Goal: Task Accomplishment & Management: Use online tool/utility

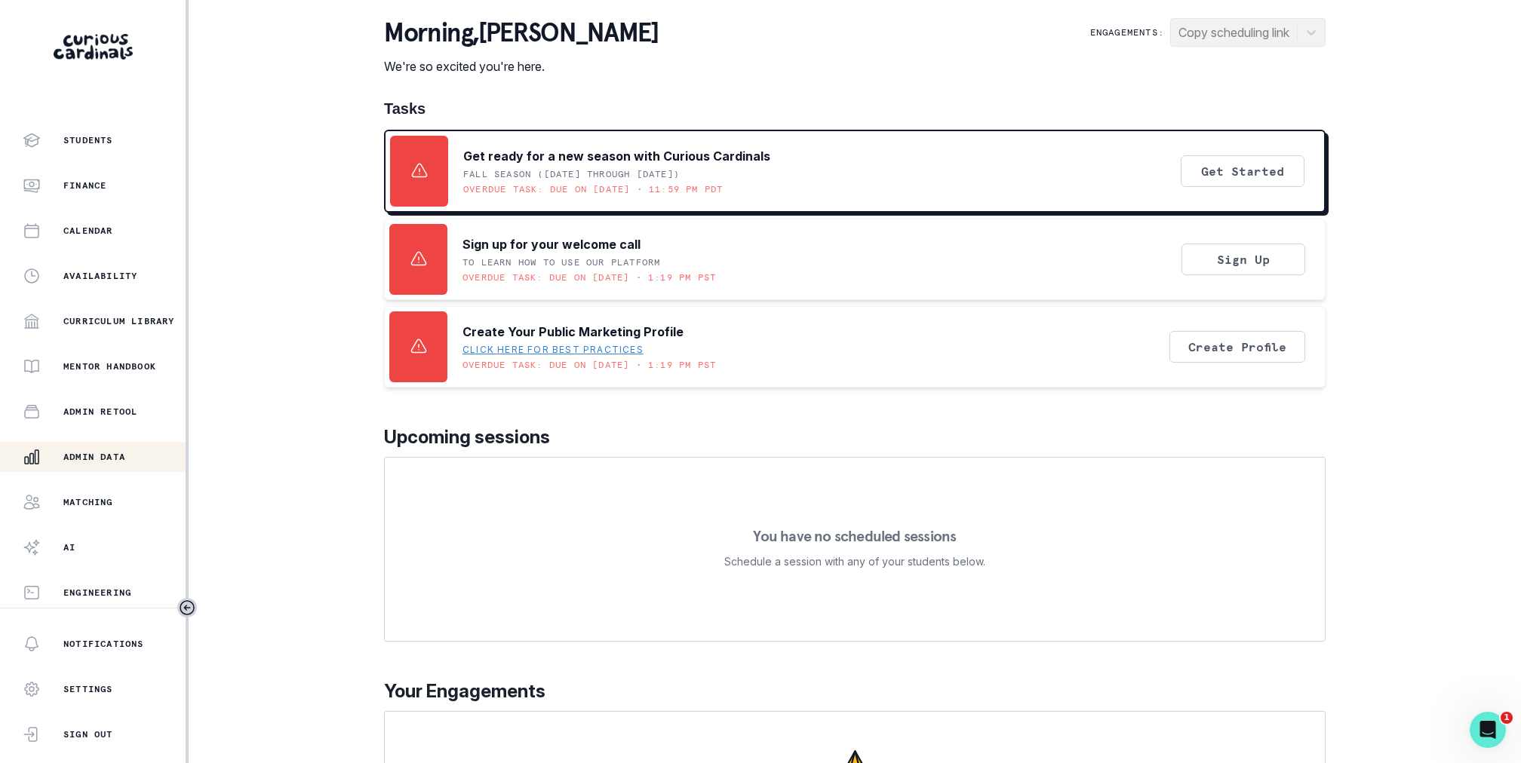
click at [120, 454] on p "Admin Data" at bounding box center [94, 457] width 62 height 12
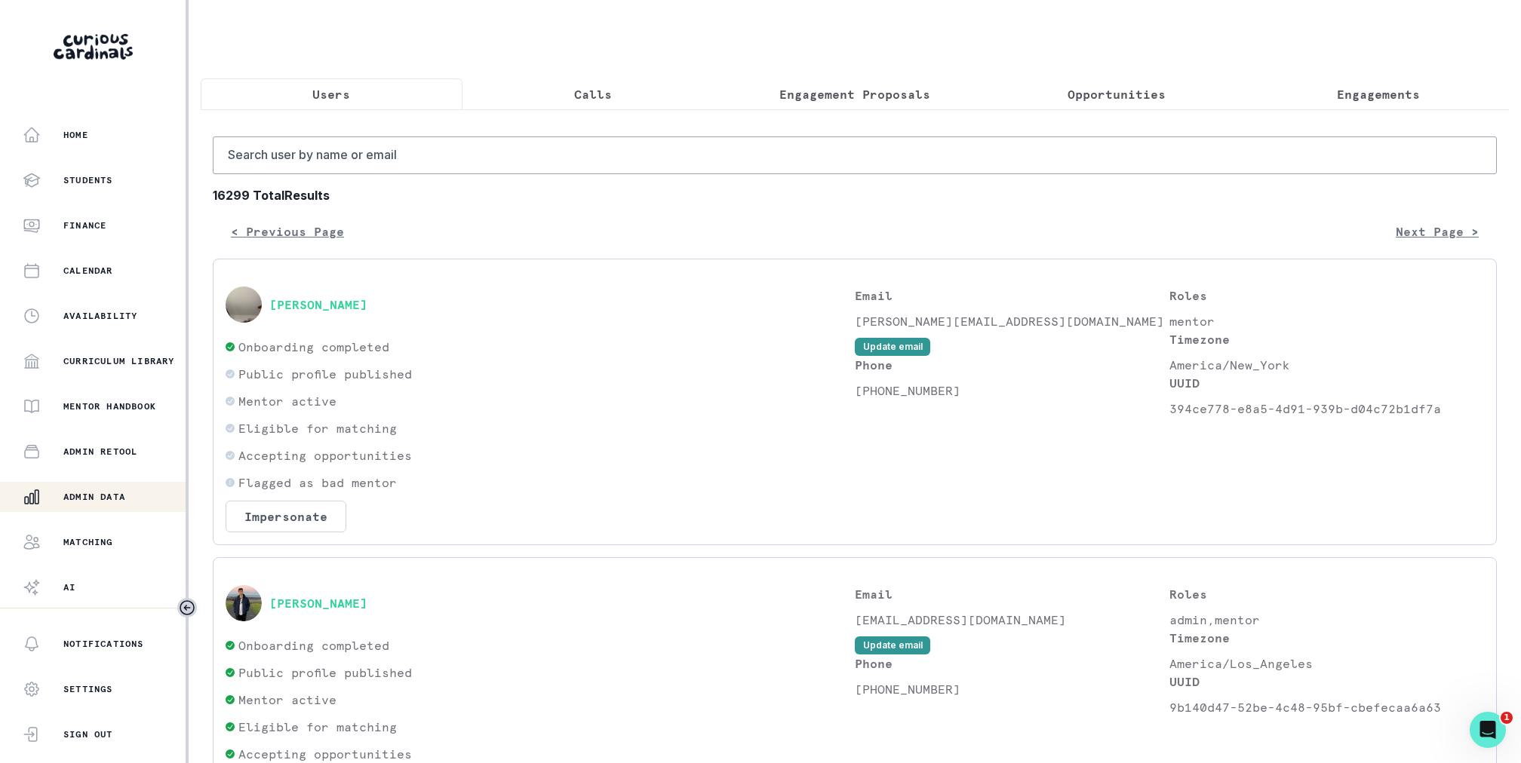
click at [830, 88] on p "Engagement Proposals" at bounding box center [854, 94] width 151 height 18
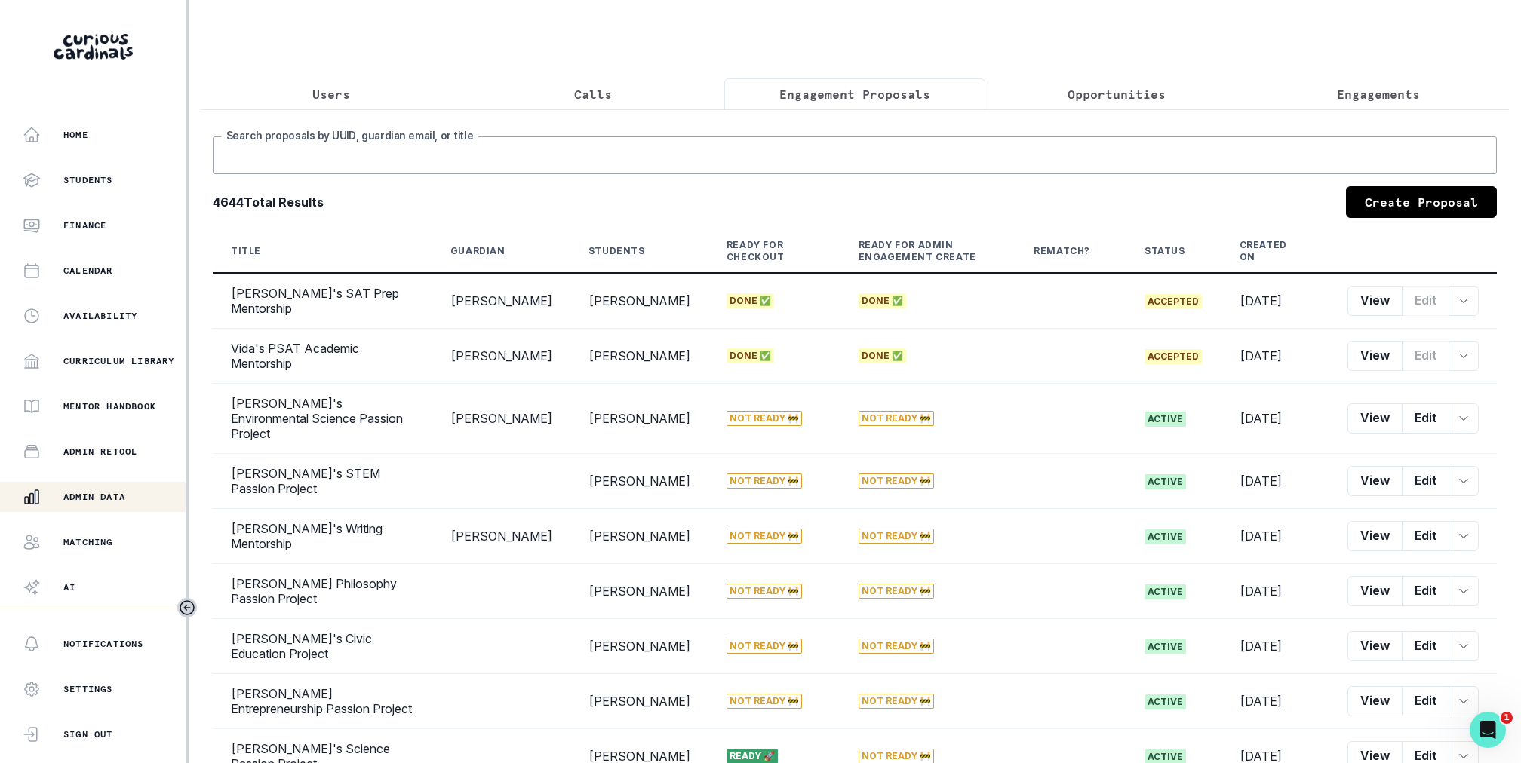
click at [812, 137] on input "Search proposals by UUID, guardian email, or title" at bounding box center [855, 156] width 1284 height 38
type input "[PERSON_NAME]"
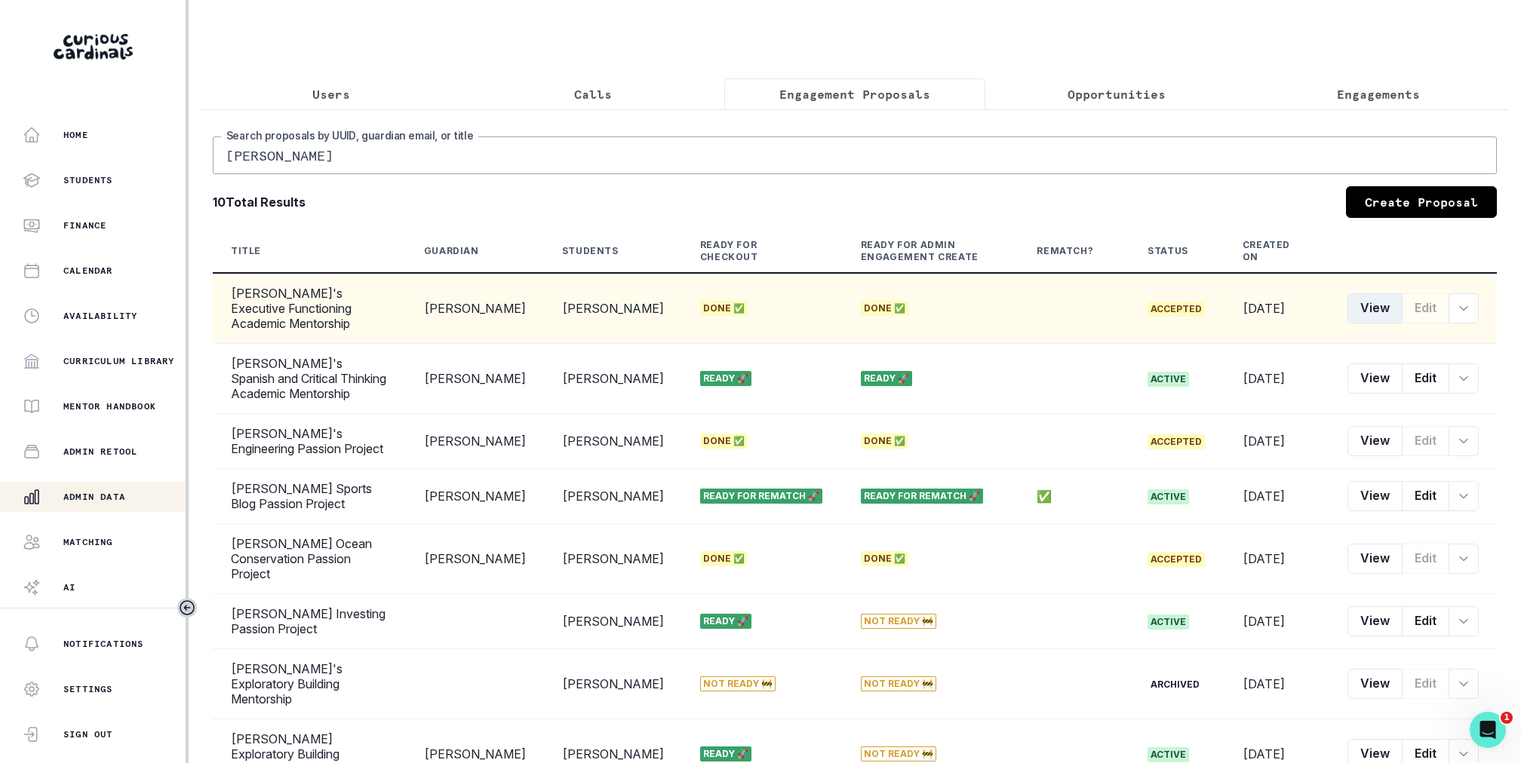
click at [1367, 309] on button "View" at bounding box center [1374, 308] width 55 height 30
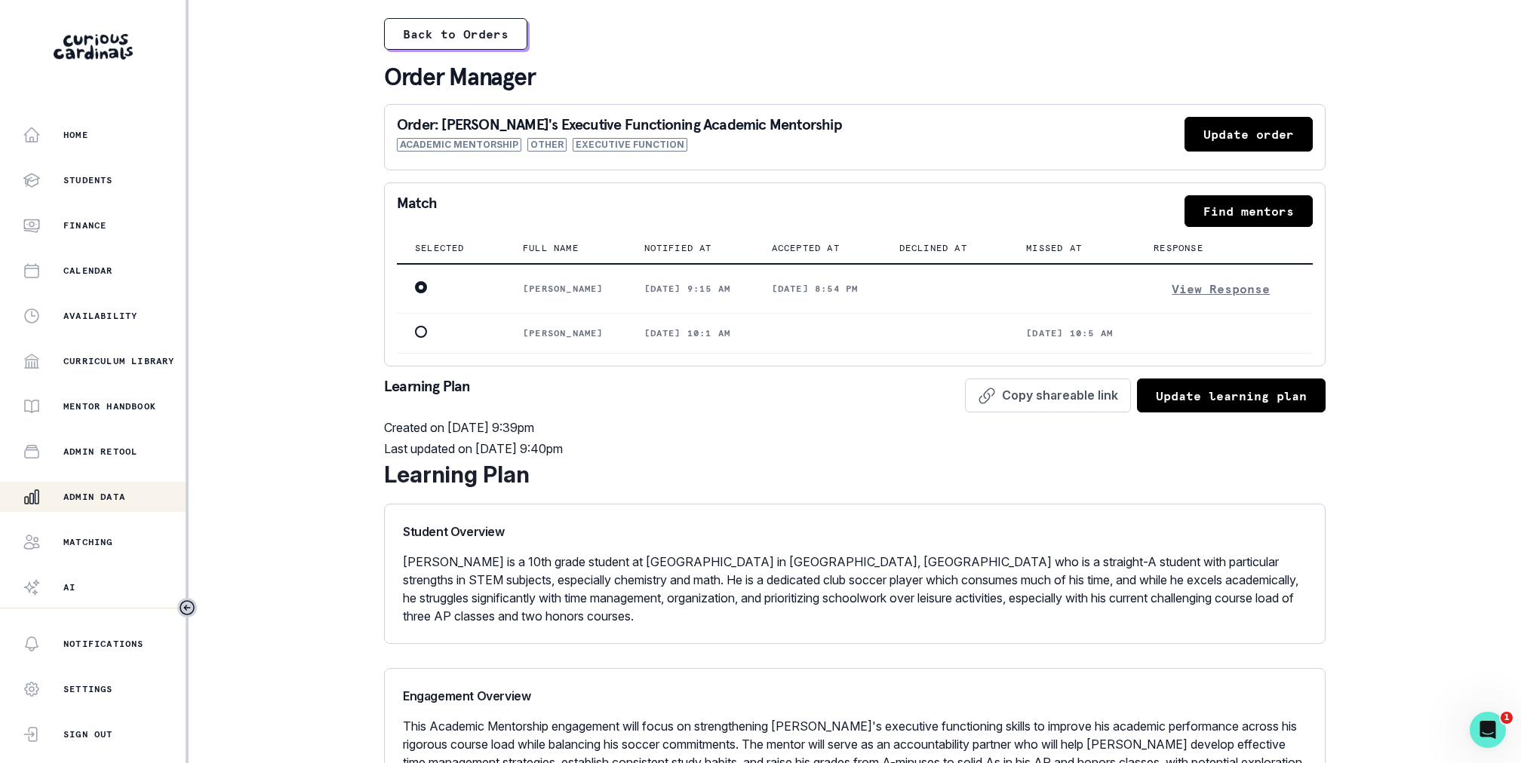
click at [1275, 133] on button "Update order" at bounding box center [1248, 134] width 128 height 35
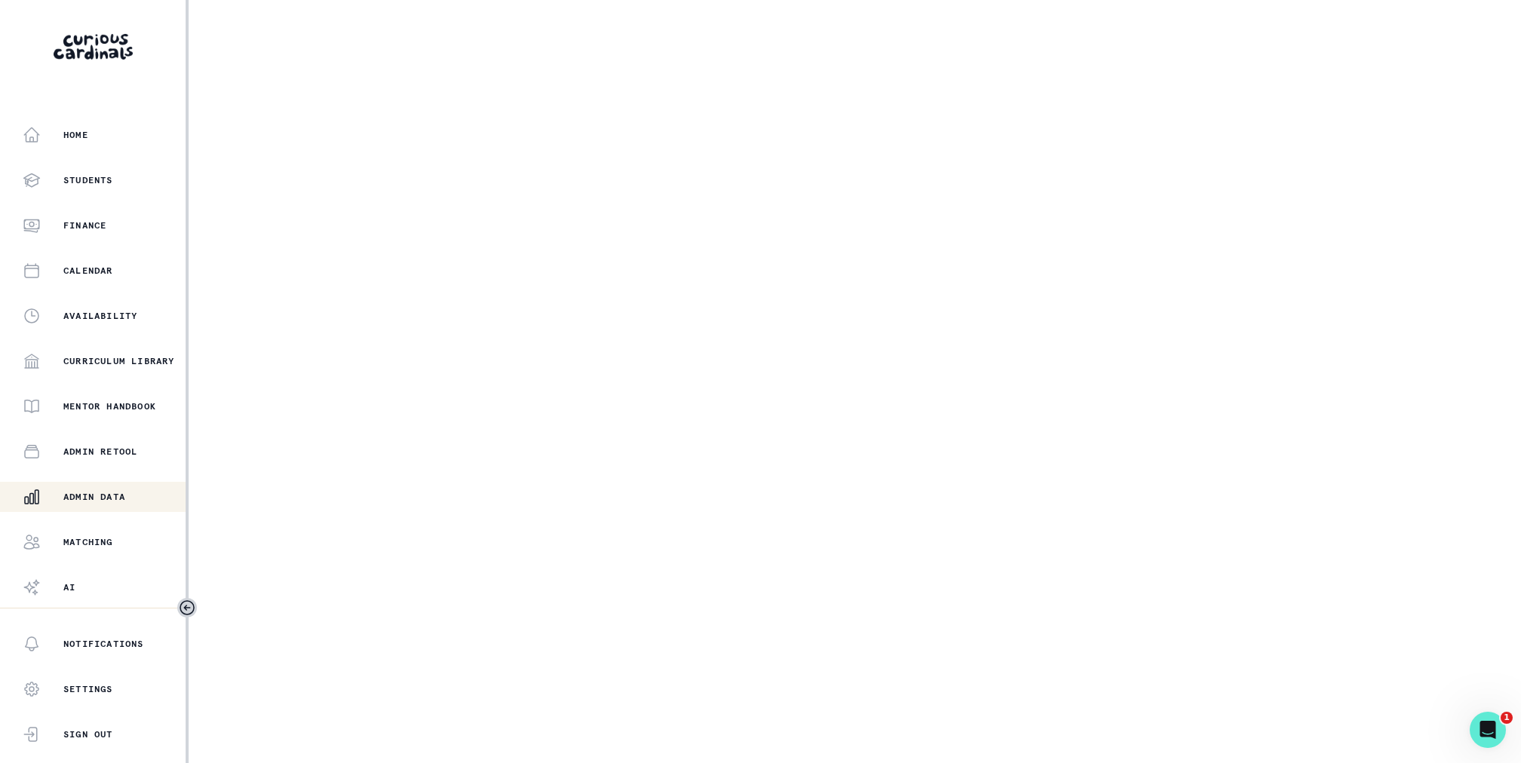
select select "6267cc0b-1467-404d-8526-2734dc3f89d1"
select select "7395717b-c907-4c8b-a55c-b197e6e20d31"
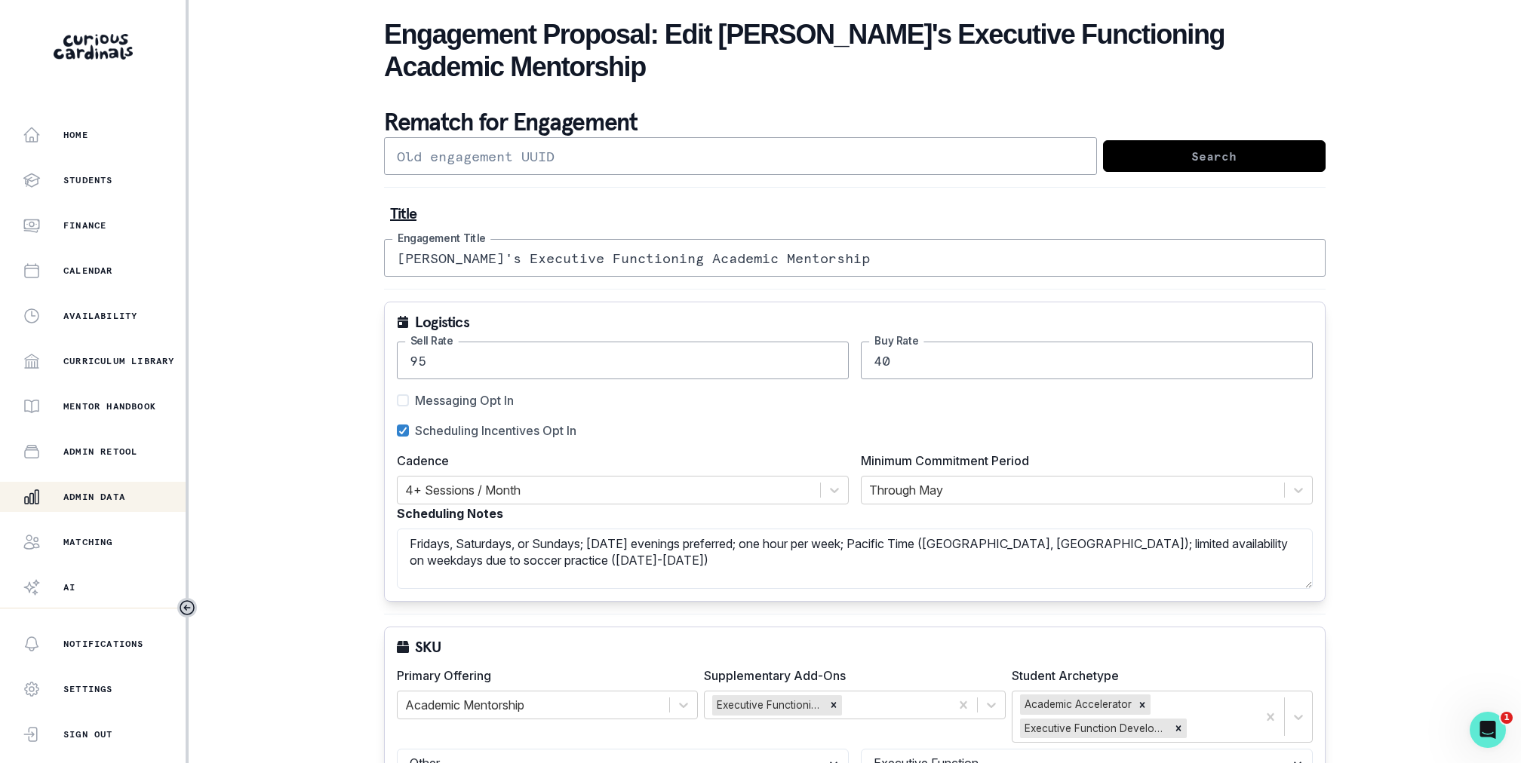
click at [114, 490] on div "Admin Data" at bounding box center [104, 497] width 163 height 18
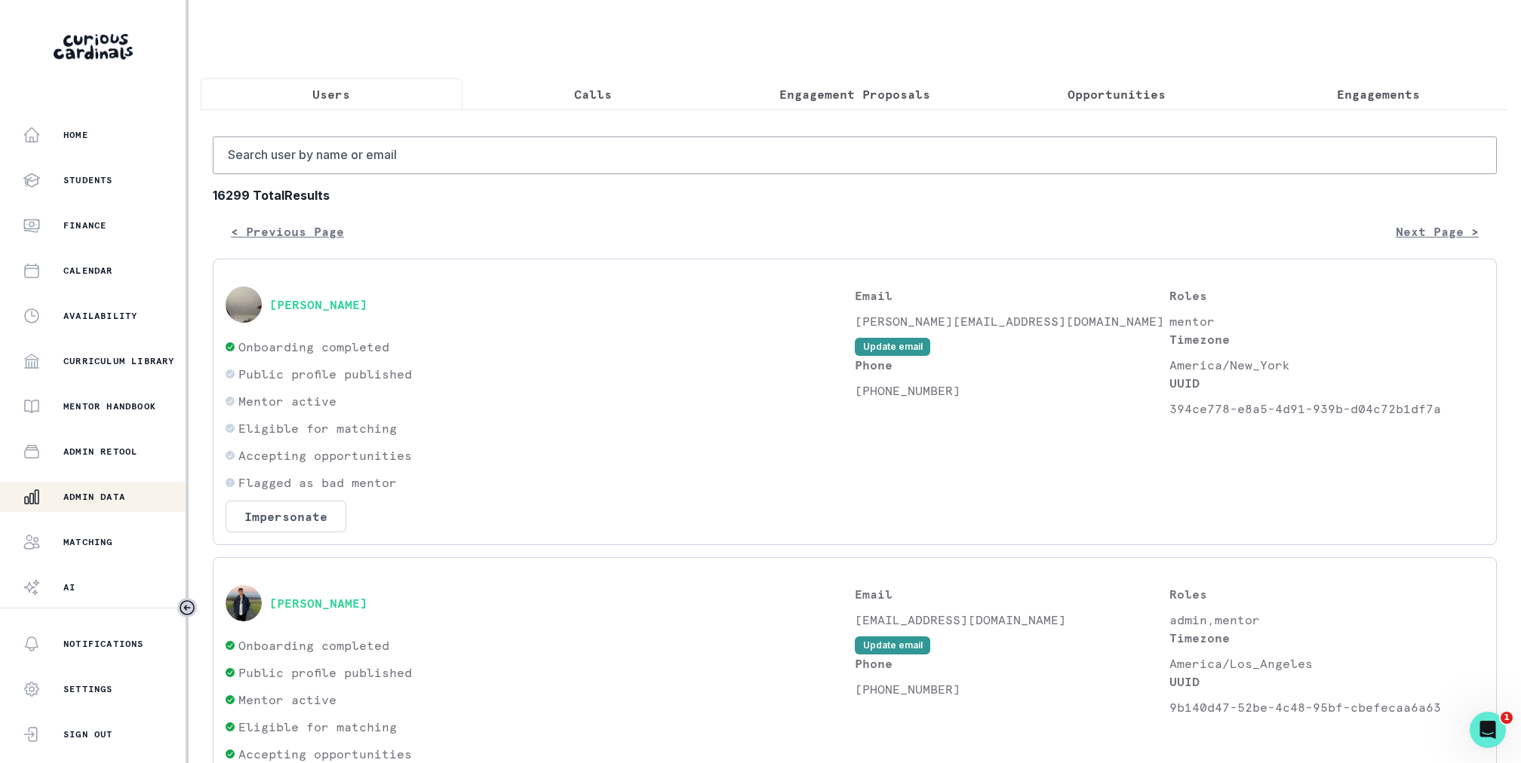
click at [867, 93] on p "Engagement Proposals" at bounding box center [854, 94] width 151 height 18
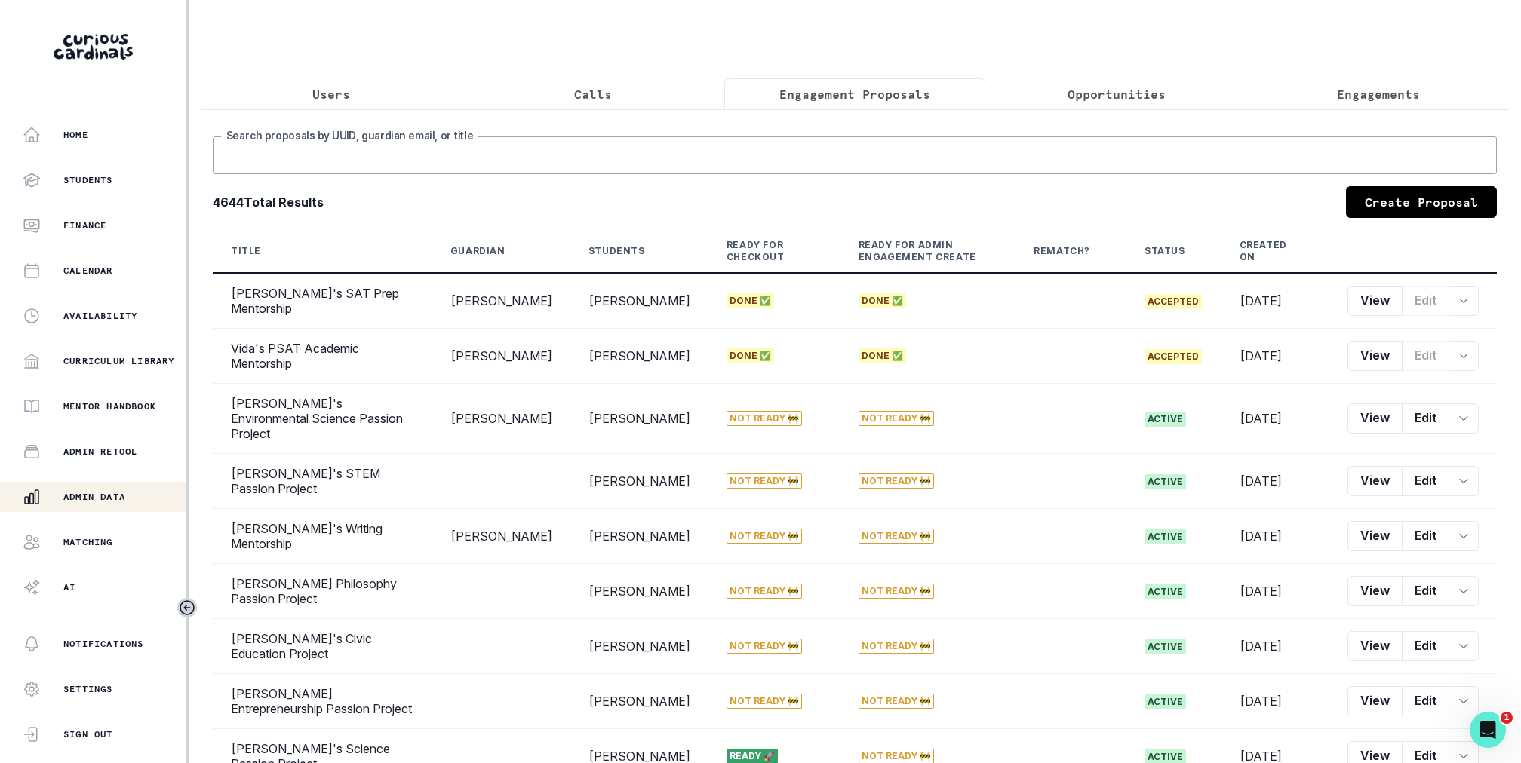
click at [839, 147] on input "Search proposals by UUID, guardian email, or title" at bounding box center [855, 156] width 1284 height 38
type input "ava"
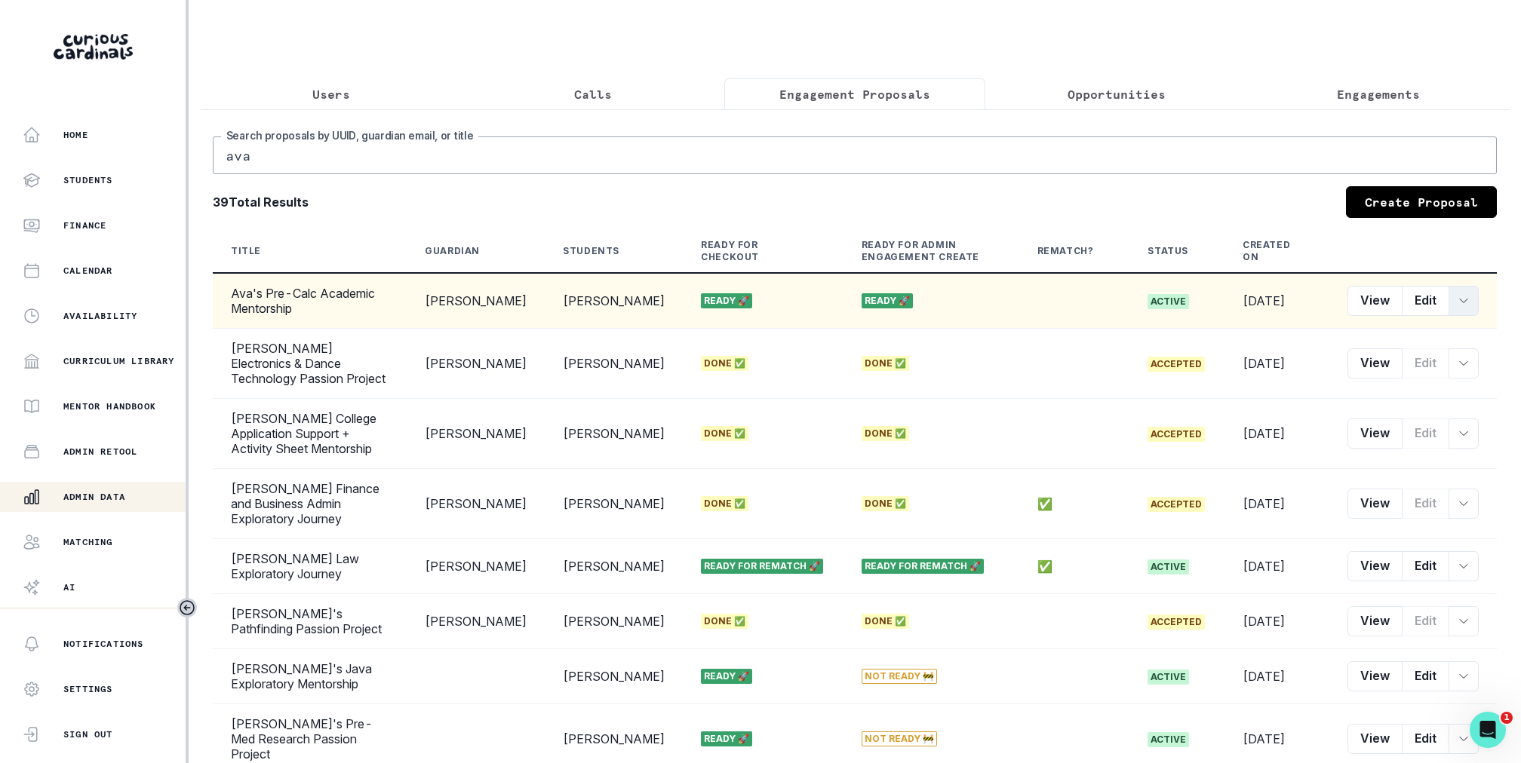
click at [1472, 301] on button "row menu" at bounding box center [1463, 301] width 30 height 30
click at [1337, 432] on button "Convert to Engagement" at bounding box center [1393, 436] width 167 height 24
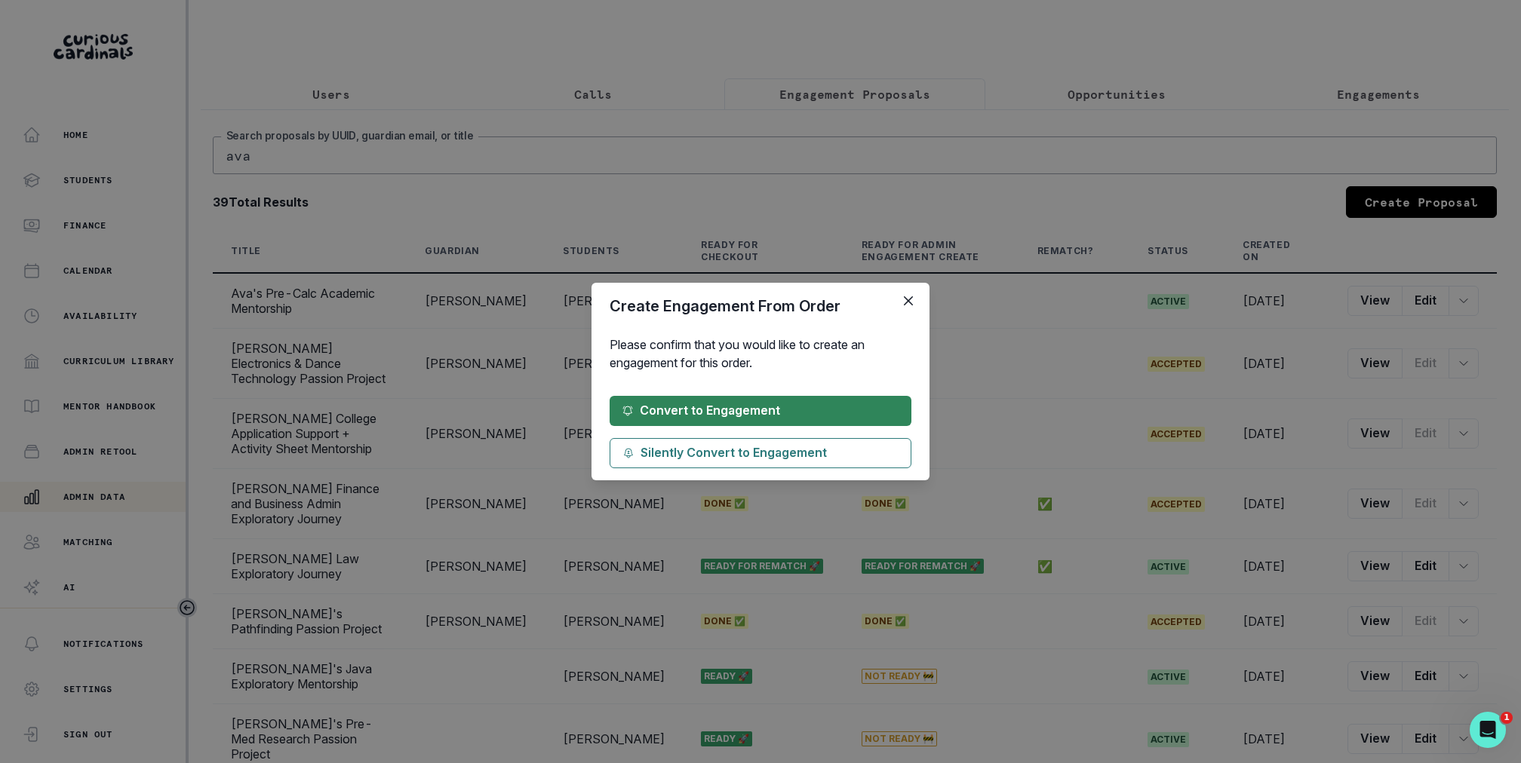
click at [775, 403] on button "Convert to Engagement" at bounding box center [760, 411] width 302 height 30
